Goal: Task Accomplishment & Management: Use online tool/utility

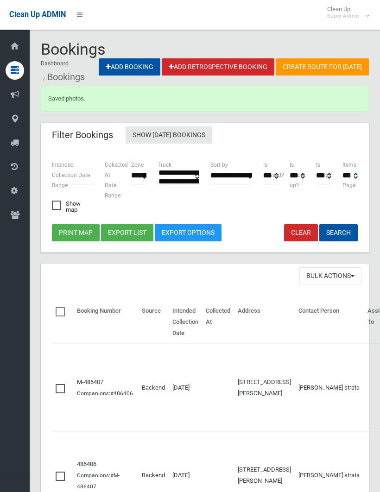
select select
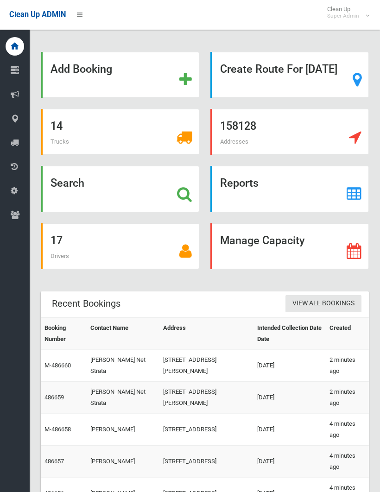
click at [63, 189] on strong "Search" at bounding box center [67, 182] width 34 height 13
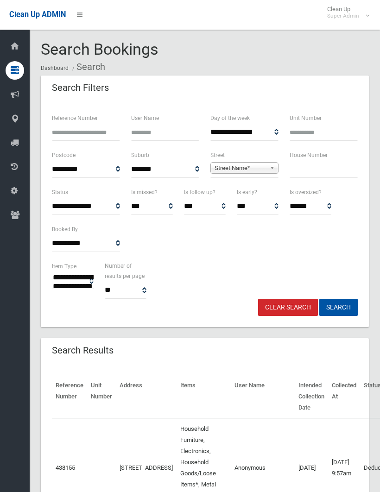
select select
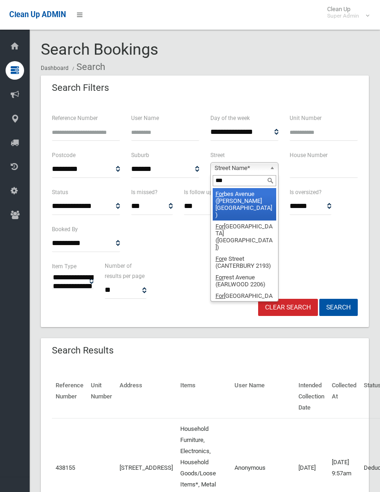
type input "****"
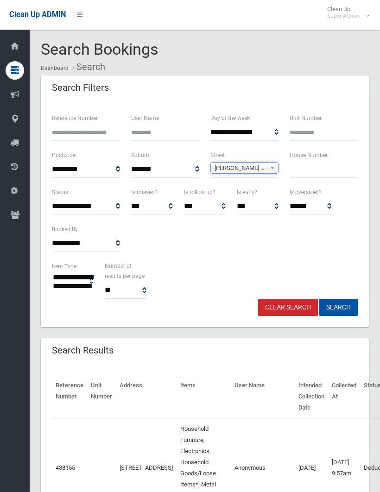
click at [306, 170] on input "text" at bounding box center [323, 169] width 68 height 17
type input "**"
click at [338, 307] on button "Search" at bounding box center [338, 307] width 38 height 17
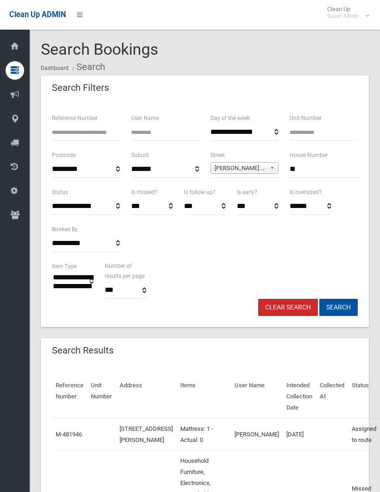
select select
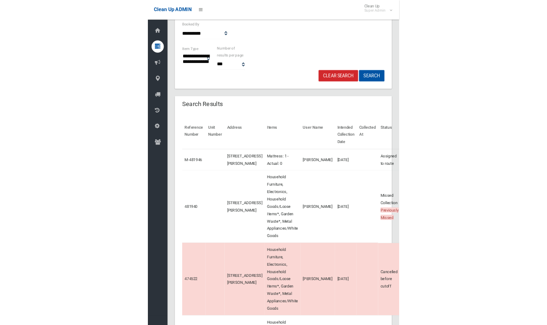
scroll to position [266, 0]
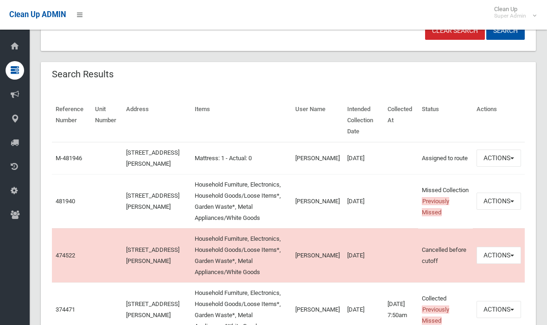
click at [379, 210] on button "Actions" at bounding box center [498, 201] width 44 height 17
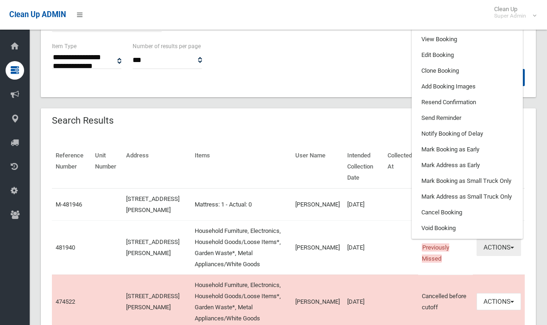
scroll to position [210, 0]
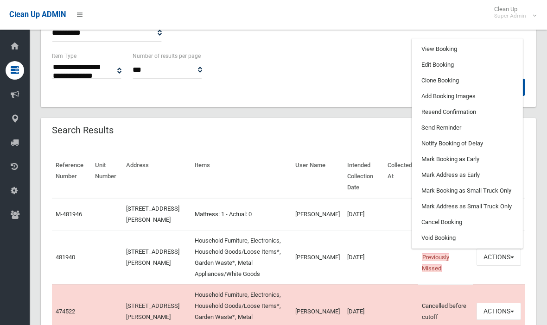
click at [379, 57] on link "View Booking" at bounding box center [467, 49] width 110 height 16
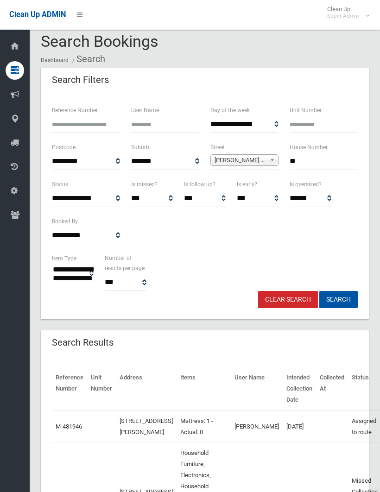
scroll to position [0, 0]
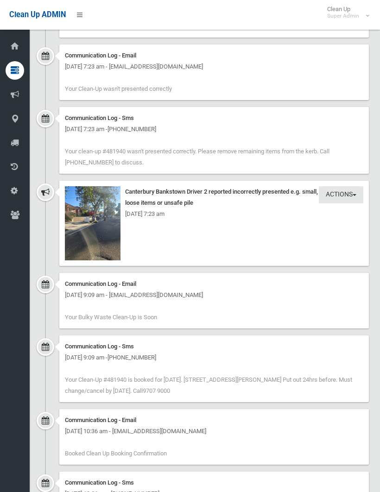
scroll to position [1254, 0]
click at [91, 199] on img at bounding box center [93, 224] width 56 height 74
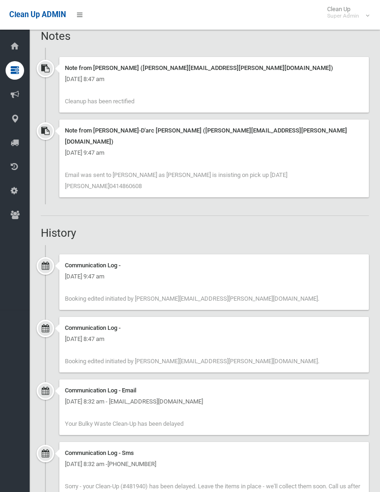
scroll to position [617, 0]
